Goal: Use online tool/utility: Utilize a website feature to perform a specific function

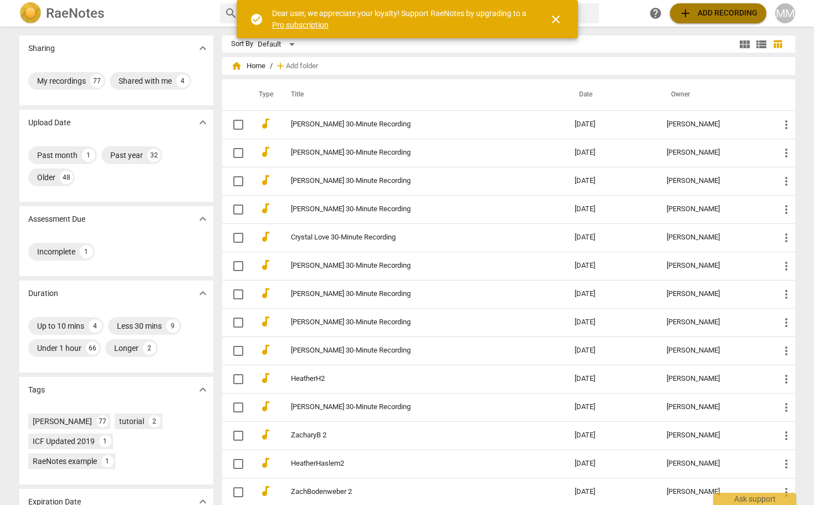
click at [706, 7] on span "add Add recording" at bounding box center [718, 13] width 79 height 13
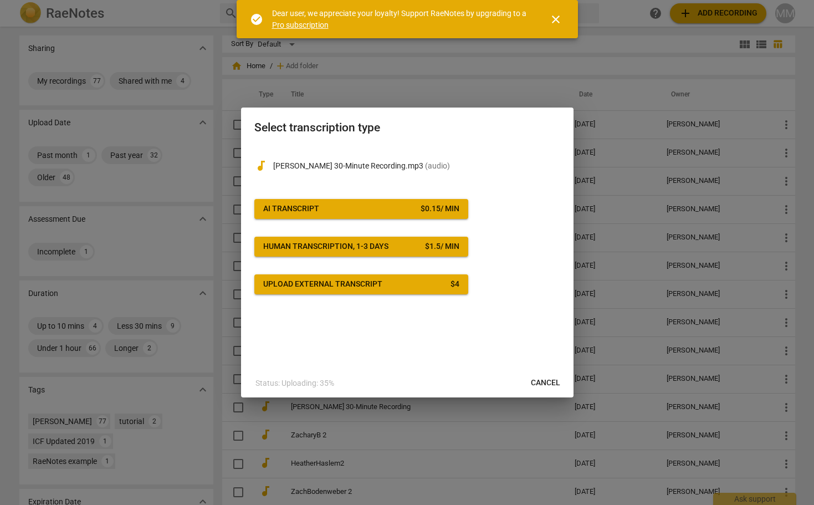
click at [364, 204] on span "AI Transcript $ 0.15 / min" at bounding box center [361, 208] width 196 height 11
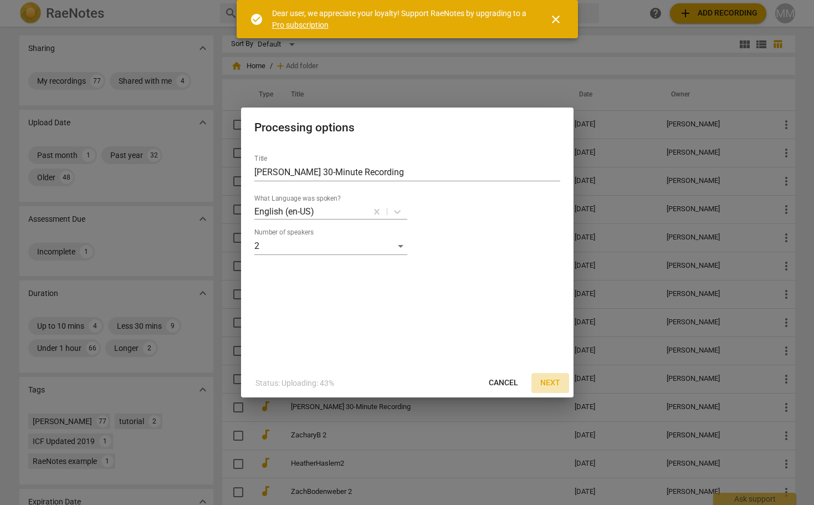
click at [549, 381] on span "Next" at bounding box center [550, 382] width 20 height 11
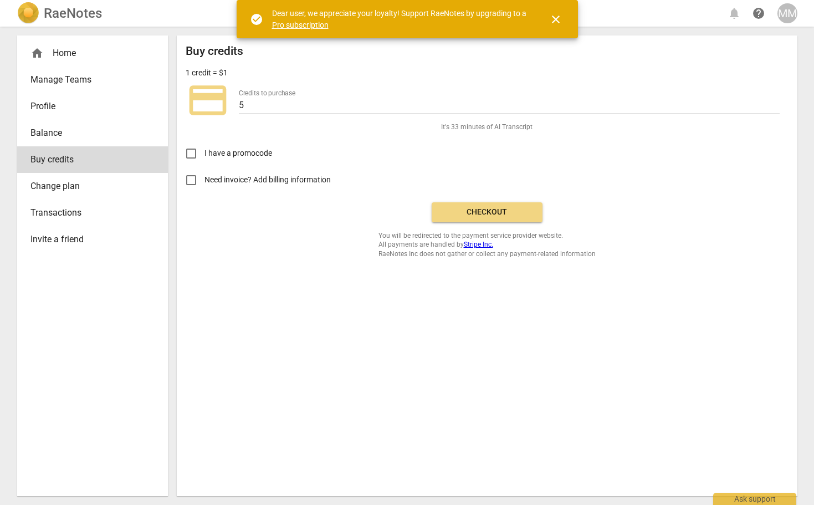
click at [482, 211] on span "Checkout" at bounding box center [487, 212] width 93 height 11
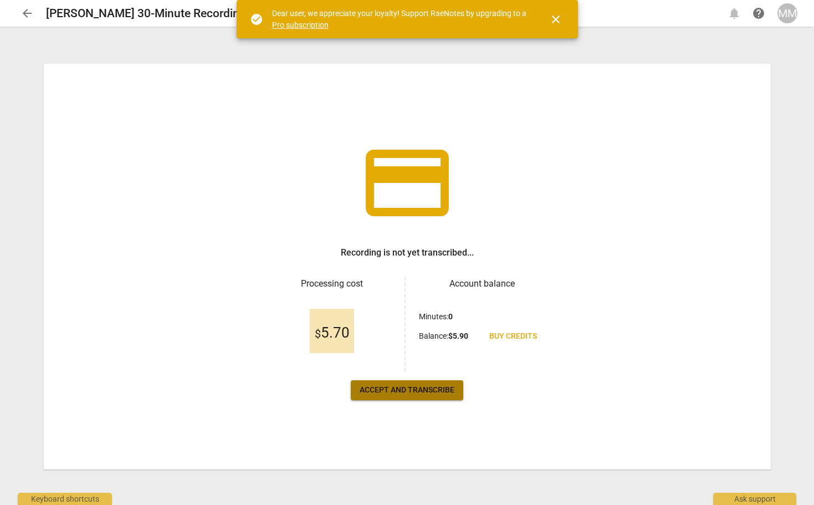
click at [400, 386] on span "Accept and transcribe" at bounding box center [407, 390] width 95 height 11
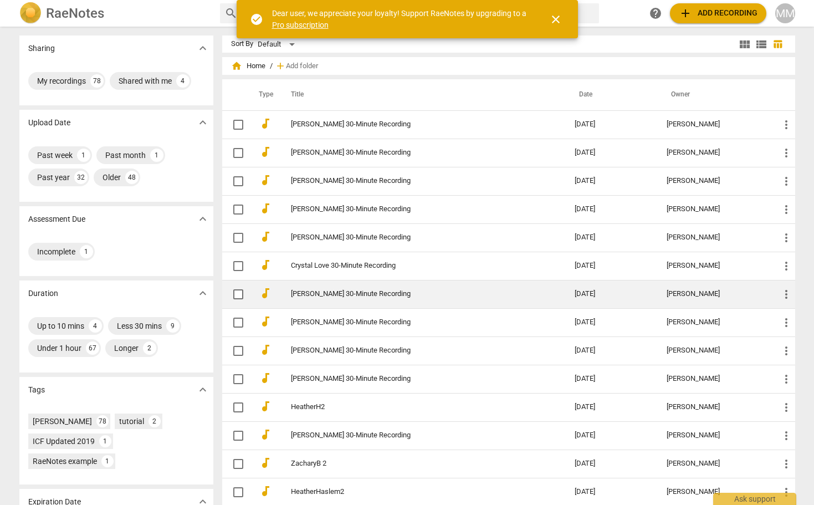
click at [309, 293] on link "Katie Hanus 30-Minute Recording" at bounding box center [413, 294] width 244 height 8
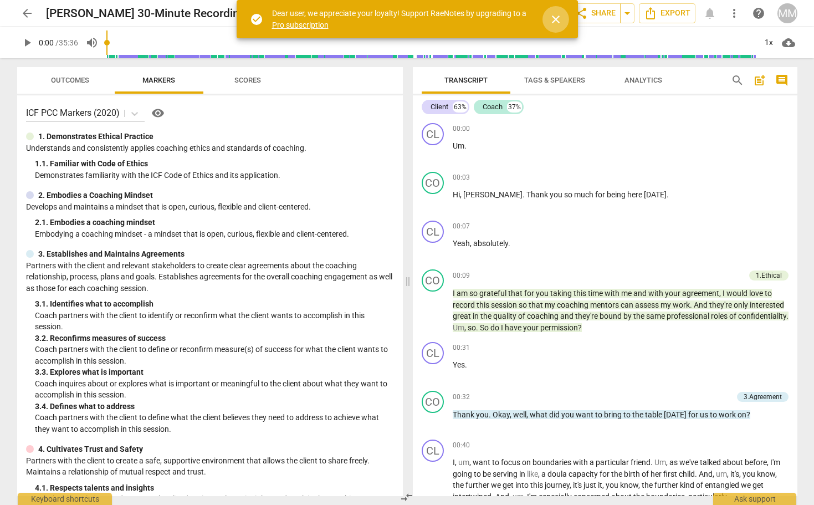
click at [555, 17] on span "close" at bounding box center [555, 19] width 13 height 13
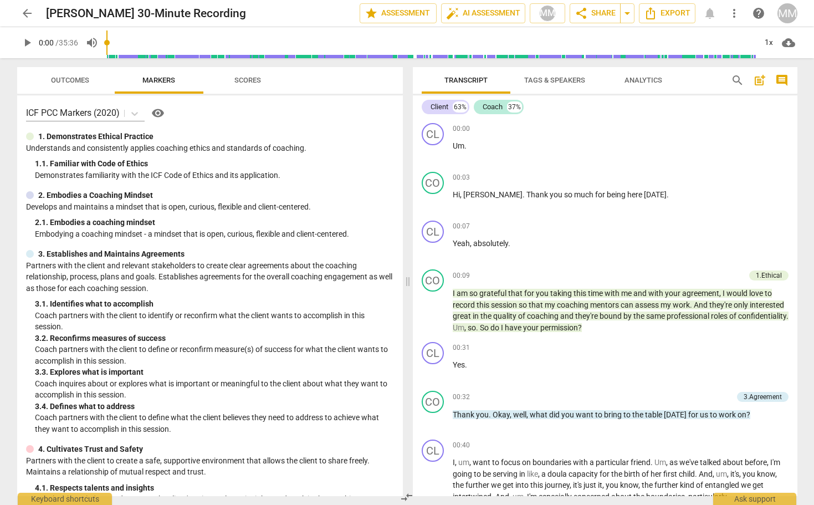
click at [67, 78] on span "Outcomes" at bounding box center [70, 80] width 38 height 8
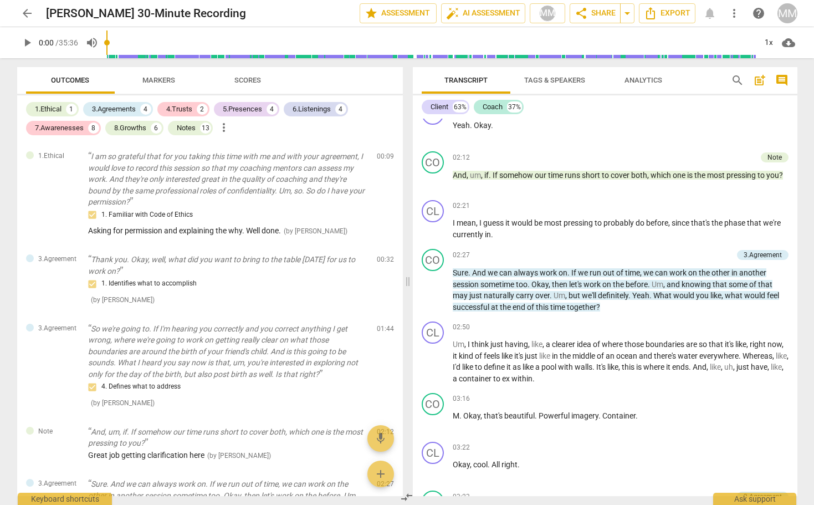
scroll to position [647, 0]
click at [769, 152] on div "Note" at bounding box center [775, 157] width 14 height 10
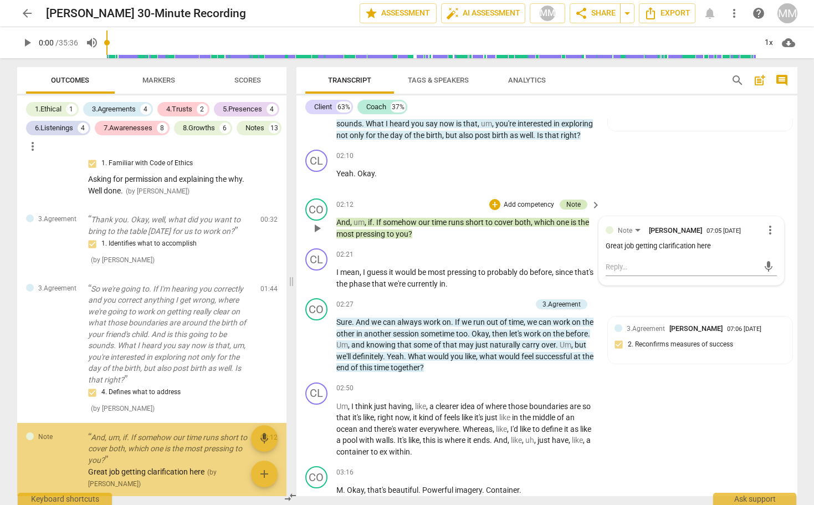
scroll to position [120, 0]
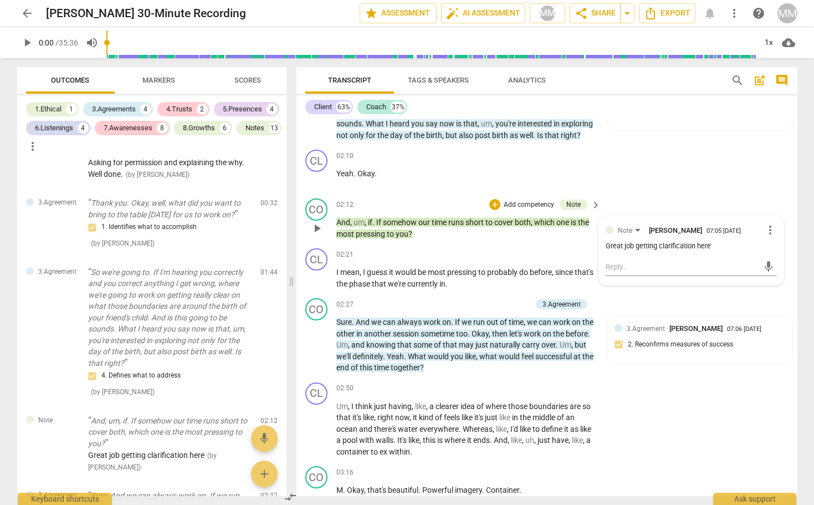
click at [683, 205] on div "CO play_arrow pause 02:12 + Add competency Note keyboard_arrow_right And , um ,…" at bounding box center [547, 219] width 501 height 50
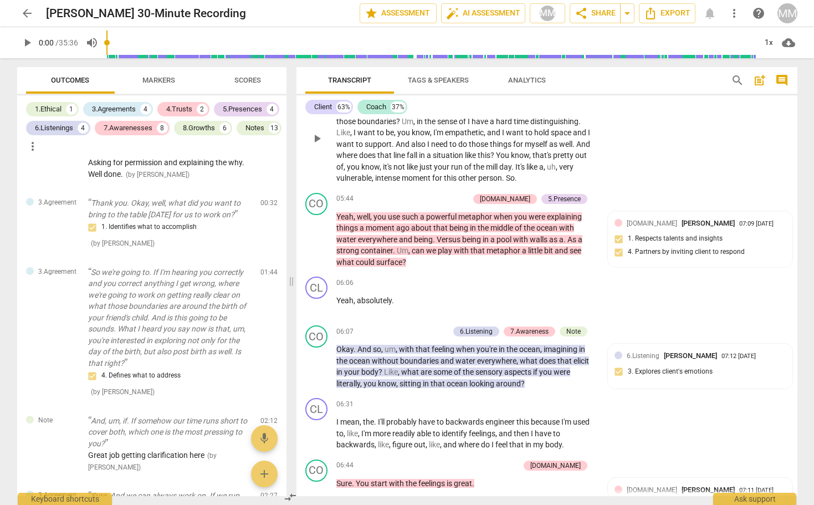
scroll to position [1480, 0]
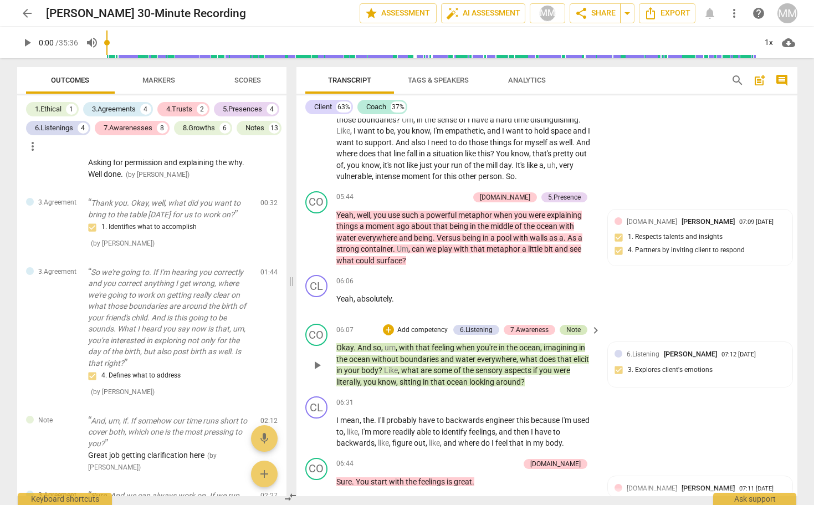
click at [574, 325] on div "Note" at bounding box center [574, 330] width 14 height 10
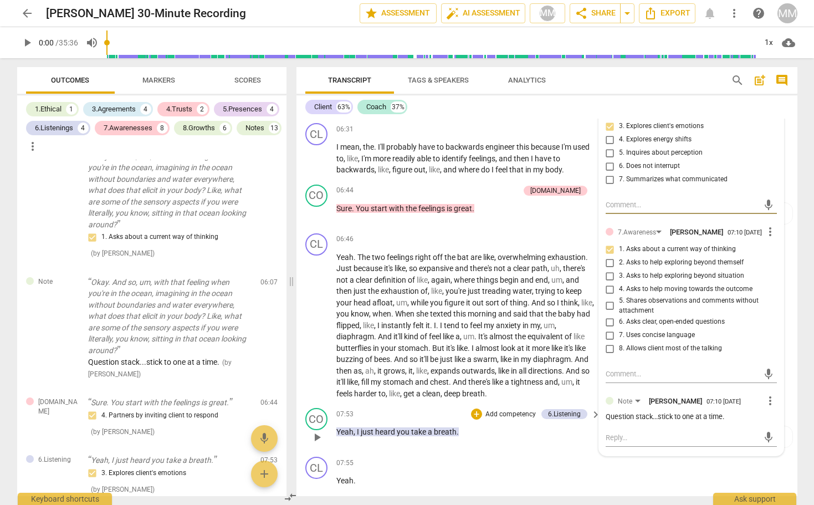
scroll to position [1712, 0]
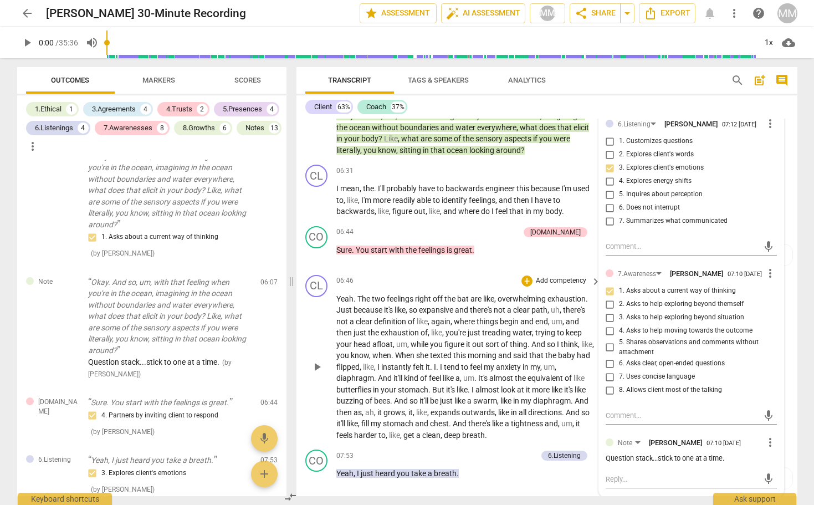
click at [467, 275] on div "06:46 + Add competency keyboard_arrow_right" at bounding box center [469, 281] width 266 height 12
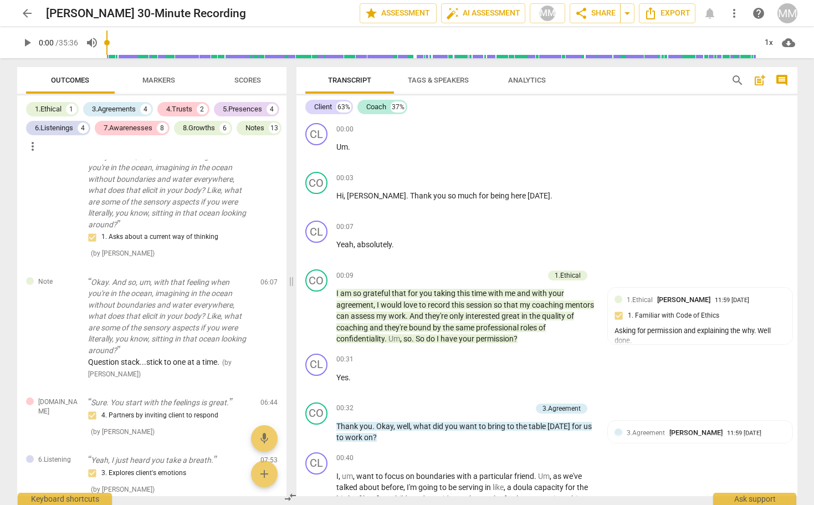
scroll to position [0, 0]
